Goal: Task Accomplishment & Management: Use online tool/utility

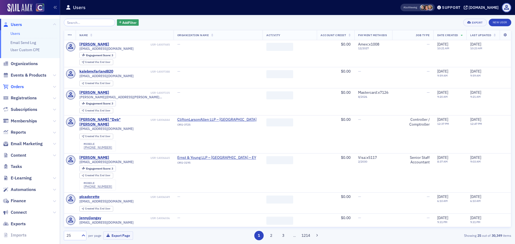
click at [19, 86] on span "Orders" at bounding box center [17, 87] width 13 height 6
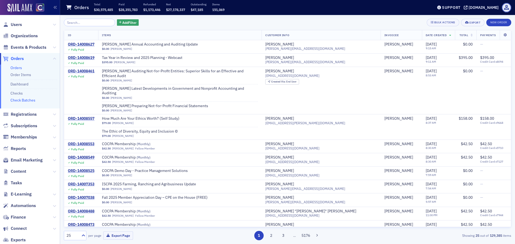
click at [23, 102] on link "Check Batches" at bounding box center [22, 100] width 25 height 5
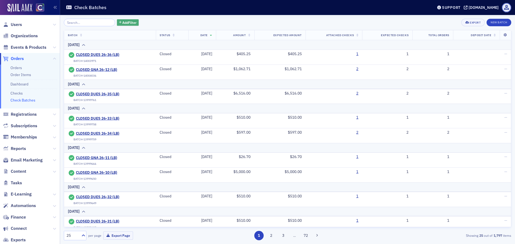
click at [119, 21] on icon "button" at bounding box center [120, 22] width 2 height 3
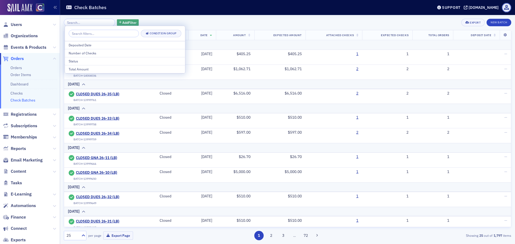
click at [123, 22] on span "Add Filter" at bounding box center [129, 22] width 14 height 5
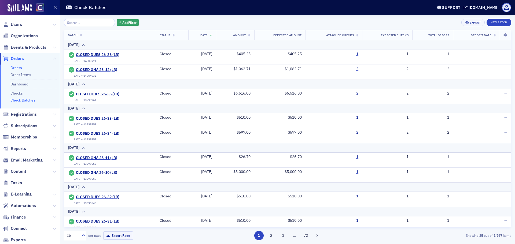
click at [13, 67] on link "Orders" at bounding box center [16, 67] width 12 height 5
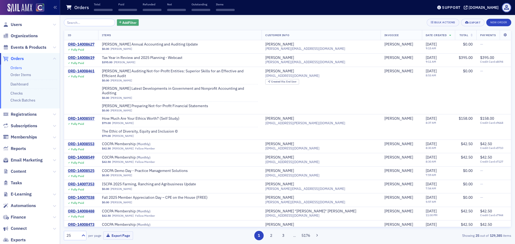
click at [130, 24] on span "Add Filter" at bounding box center [129, 22] width 14 height 5
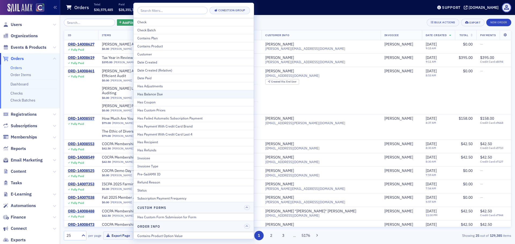
click at [153, 93] on div "Has Balance Due" at bounding box center [193, 94] width 113 height 5
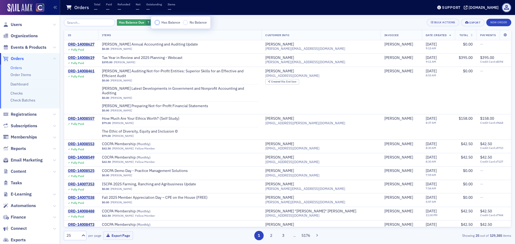
click at [157, 22] on input "Has Balance" at bounding box center [157, 22] width 5 height 5
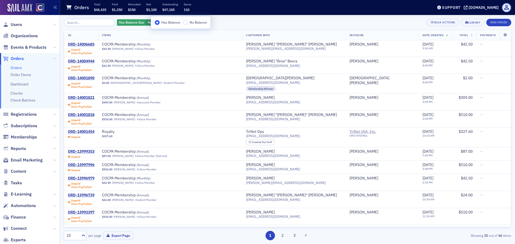
click at [228, 22] on div "Has Balance Due Has Balance Add Filter Bulk Actions Export New Order" at bounding box center [287, 23] width 447 height 8
click at [185, 23] on span "Add Filter" at bounding box center [192, 22] width 14 height 5
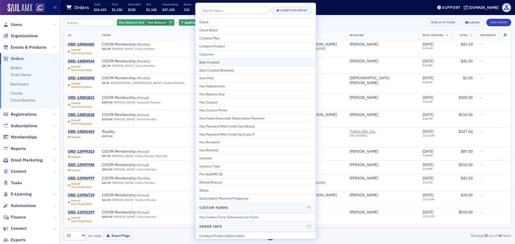
click at [213, 61] on div "Date Created" at bounding box center [255, 62] width 113 height 5
select select "7"
select select "2025"
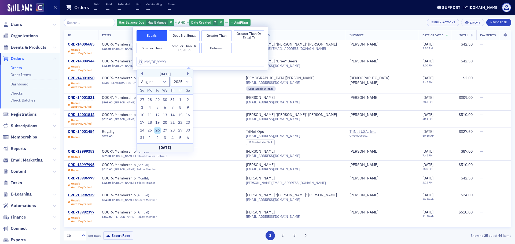
click at [155, 48] on button "Smaller Than" at bounding box center [152, 48] width 31 height 11
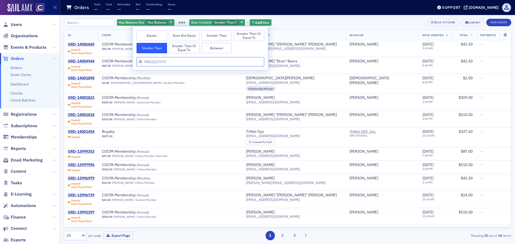
click at [153, 61] on input "text" at bounding box center [201, 61] width 128 height 9
select select "7"
select select "2025"
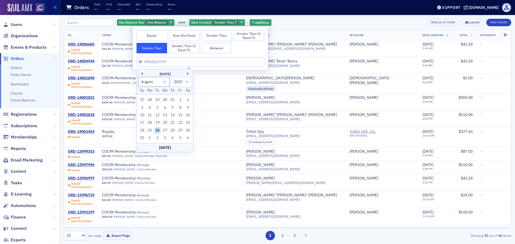
click at [143, 71] on div "August [DATE] February March April May June July August September October Novem…" at bounding box center [165, 81] width 56 height 25
click at [143, 73] on div "[DATE]" at bounding box center [165, 74] width 56 height 5
click at [141, 73] on button "Previous Month" at bounding box center [140, 73] width 3 height 3
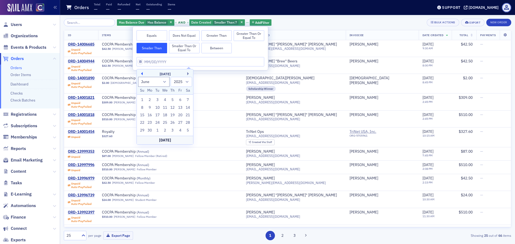
click at [141, 73] on button "Previous Month" at bounding box center [140, 73] width 3 height 3
select select "4"
click at [165, 131] on div "28" at bounding box center [165, 130] width 6 height 6
type input "[DATE]"
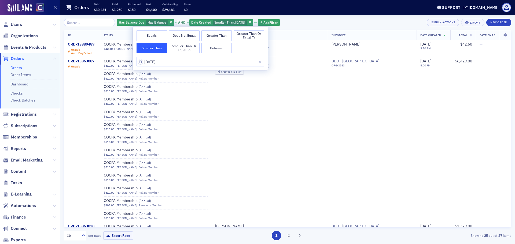
click at [321, 21] on div "Has Balance Due Has Balance and Date Created Smaller Than : [DATE] Add Filter B…" at bounding box center [287, 23] width 447 height 8
